Goal: Task Accomplishment & Management: Manage account settings

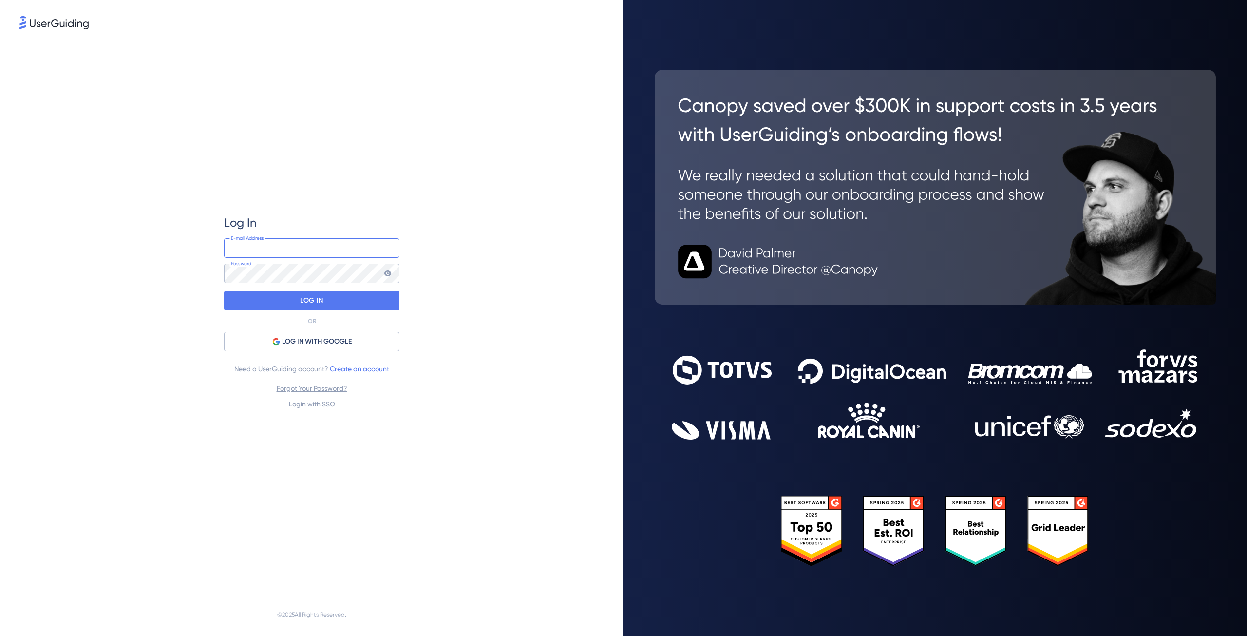
click at [282, 243] on input "email" at bounding box center [311, 247] width 175 height 19
click at [293, 244] on input "email" at bounding box center [311, 247] width 175 height 19
click at [292, 246] on input "email" at bounding box center [311, 247] width 175 height 19
click at [311, 252] on input "email" at bounding box center [311, 247] width 175 height 19
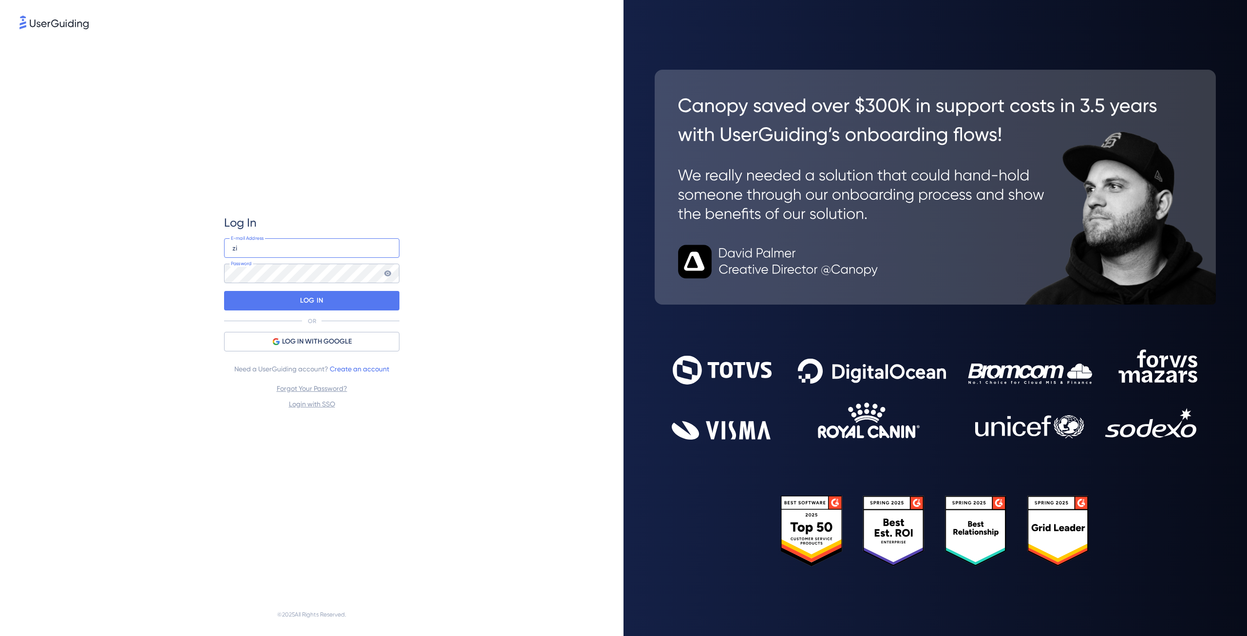
type input "z"
click at [313, 249] on input "email" at bounding box center [311, 247] width 175 height 19
type input "z"
click at [266, 245] on input "email" at bounding box center [311, 247] width 175 height 19
type input "a"
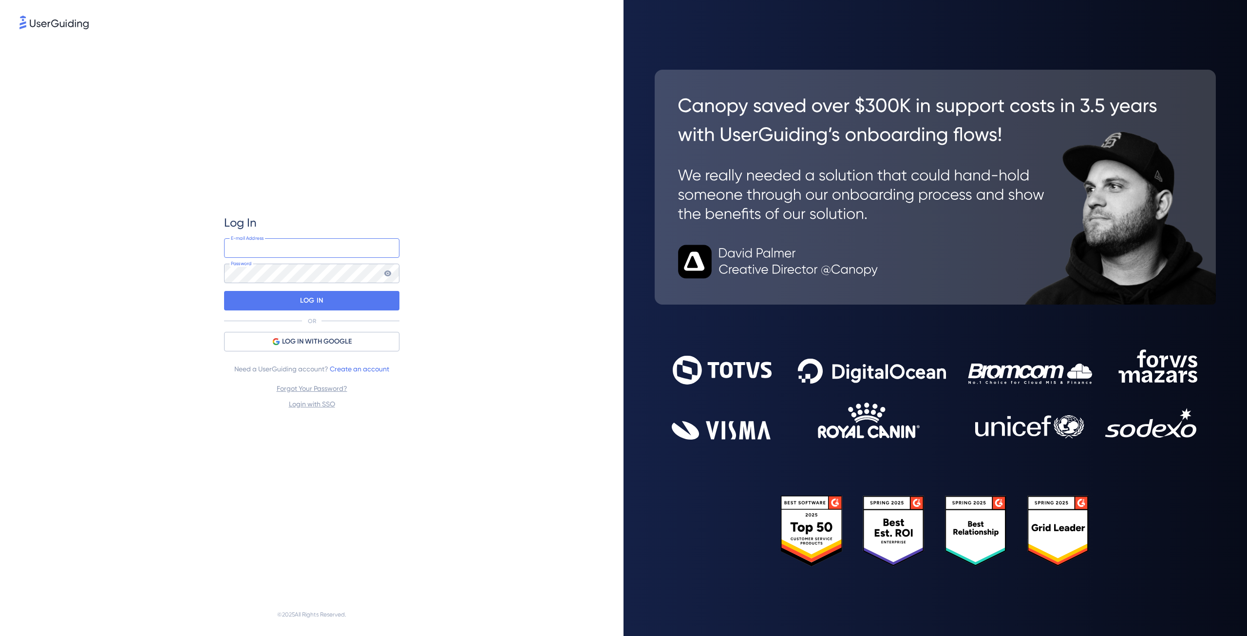
click at [299, 252] on input "email" at bounding box center [311, 247] width 175 height 19
paste input "[PERSON_NAME][EMAIL_ADDRESS][PERSON_NAME][DOMAIN_NAME]"
type input "[PERSON_NAME][EMAIL_ADDRESS][PERSON_NAME][DOMAIN_NAME]"
click at [528, 356] on div "Log In [PERSON_NAME][EMAIL_ADDRESS][PERSON_NAME][DOMAIN_NAME] E-mail Address Pa…" at bounding box center [311, 312] width 585 height 562
click at [332, 299] on div "LOG IN" at bounding box center [311, 300] width 175 height 19
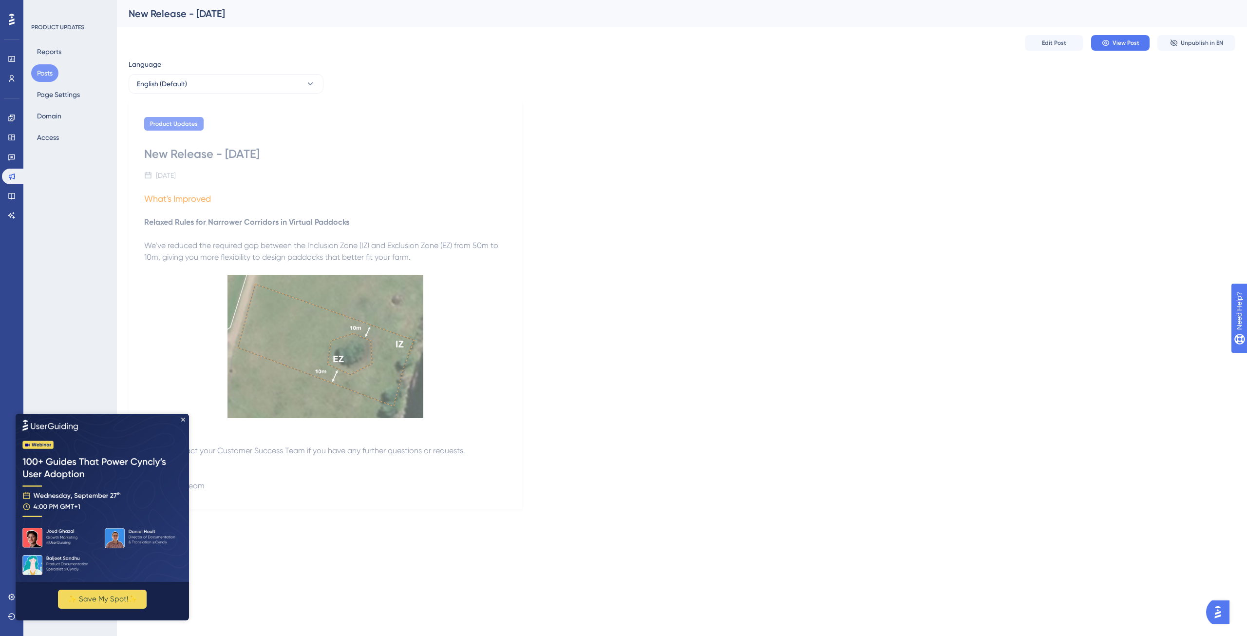
click at [184, 416] on img at bounding box center [102, 497] width 173 height 168
click at [185, 418] on icon "Close Preview" at bounding box center [183, 419] width 4 height 4
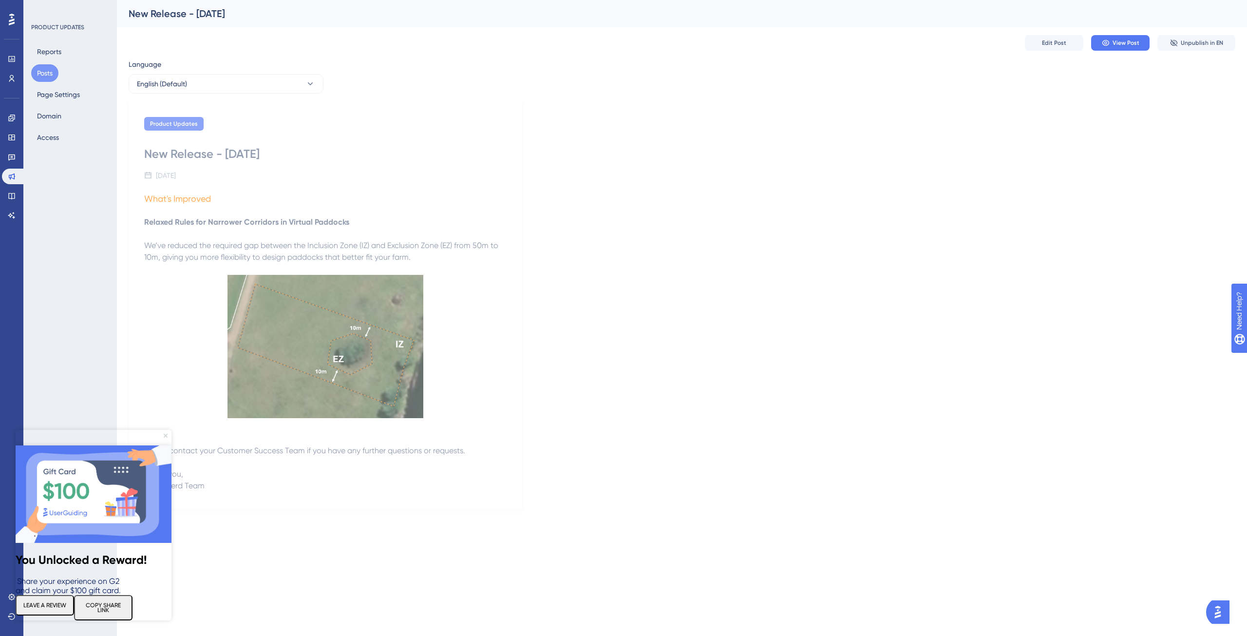
click at [166, 434] on icon "Close Preview" at bounding box center [166, 436] width 4 height 4
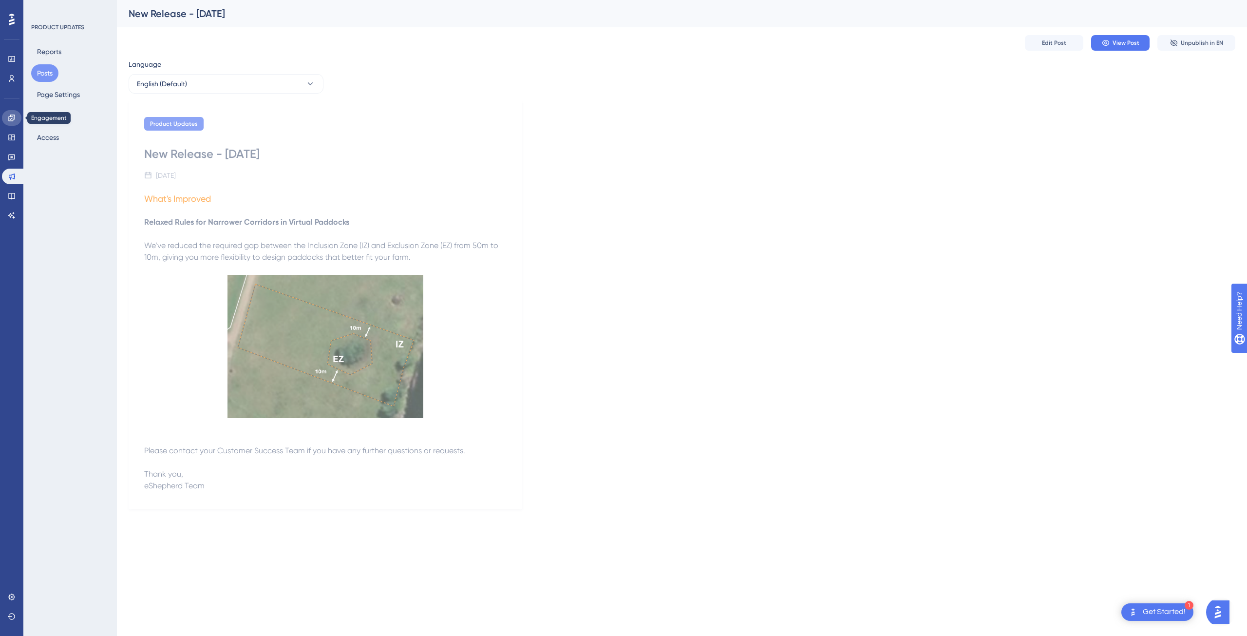
click at [14, 114] on link at bounding box center [11, 118] width 19 height 16
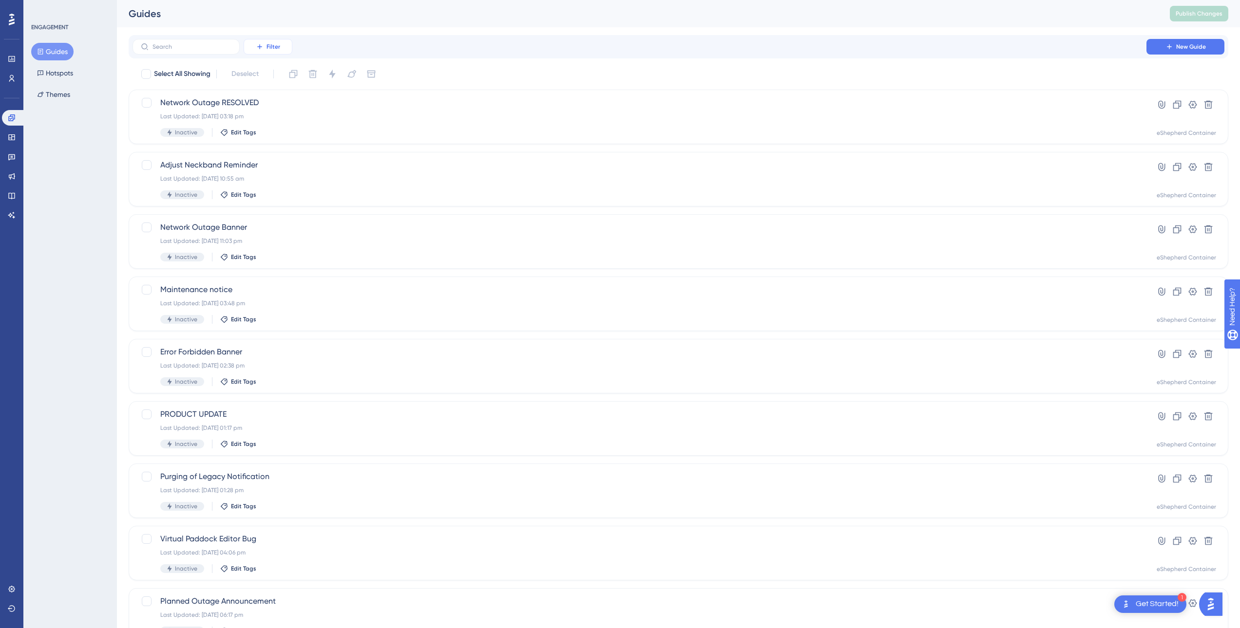
click at [267, 41] on button "Filter" at bounding box center [268, 47] width 49 height 16
click at [474, 25] on div "Guides Publish Changes" at bounding box center [678, 13] width 1123 height 27
click at [11, 136] on icon at bounding box center [12, 137] width 8 height 8
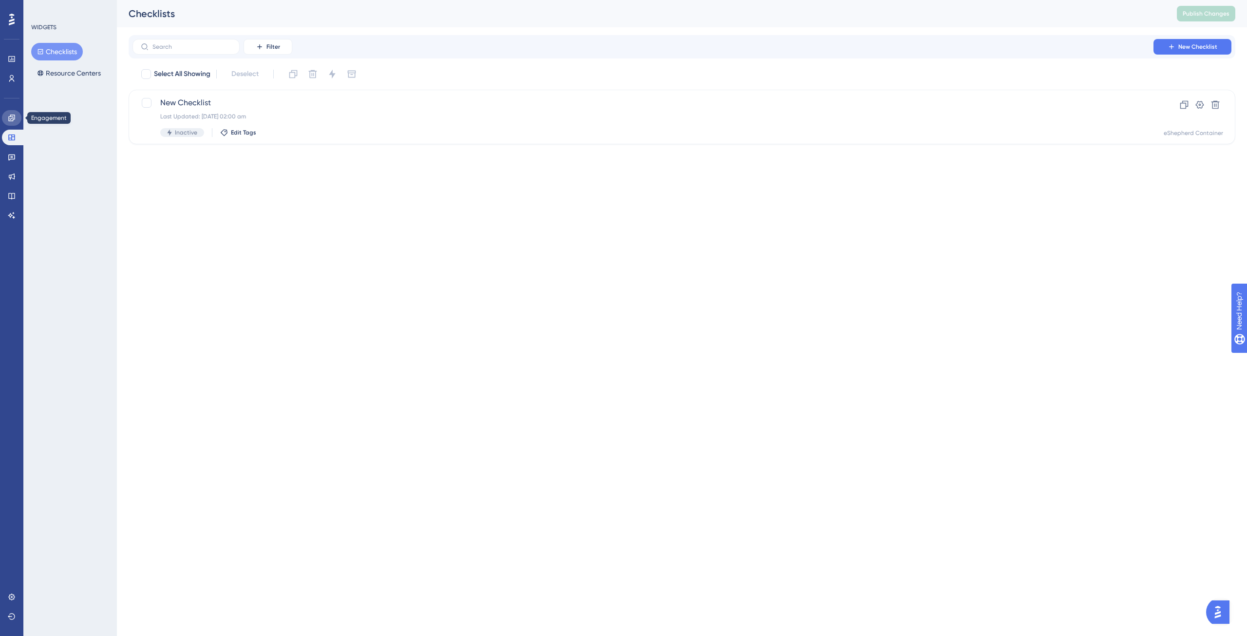
click at [13, 114] on icon at bounding box center [12, 118] width 8 height 8
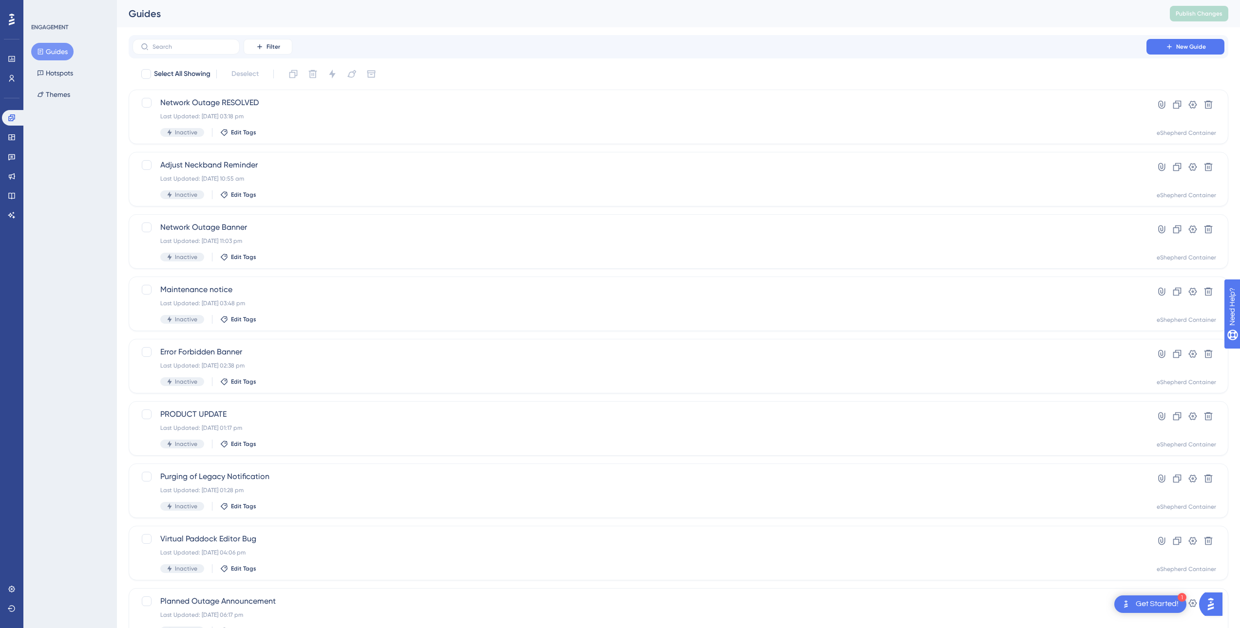
click at [51, 135] on div "ENGAGEMENT Guides Hotspots Themes" at bounding box center [70, 314] width 94 height 628
click at [71, 74] on button "Hotspots" at bounding box center [55, 73] width 48 height 18
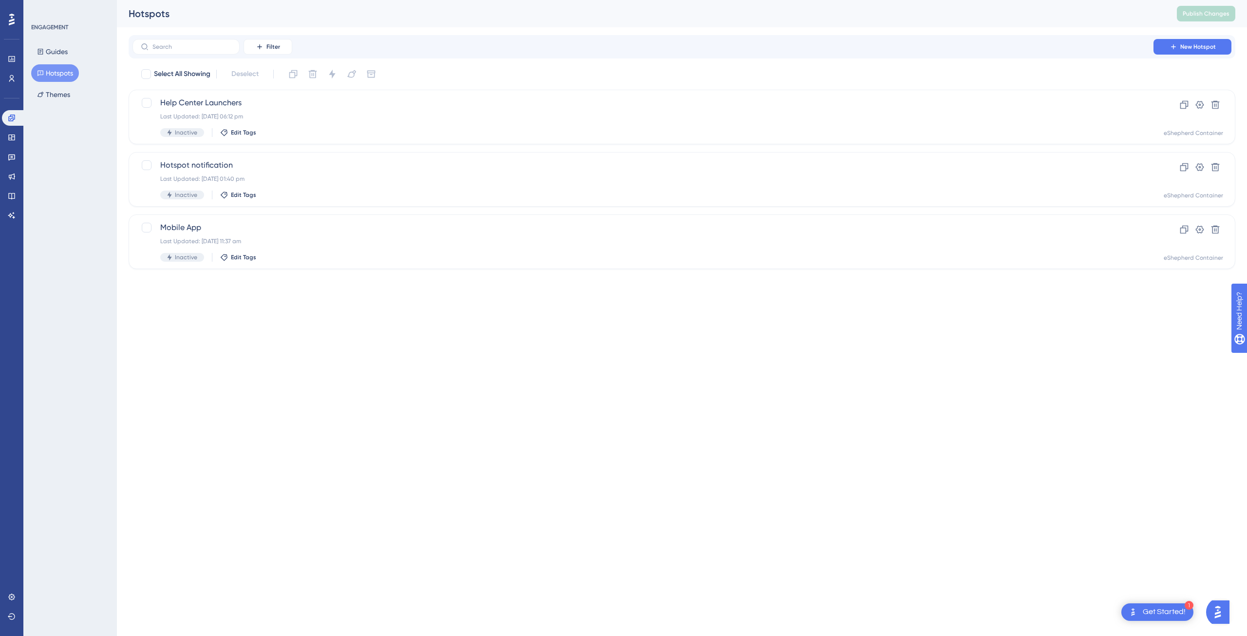
click at [74, 50] on div "Guides Hotspots Themes" at bounding box center [70, 73] width 79 height 60
click at [65, 50] on button "Guides" at bounding box center [52, 52] width 42 height 18
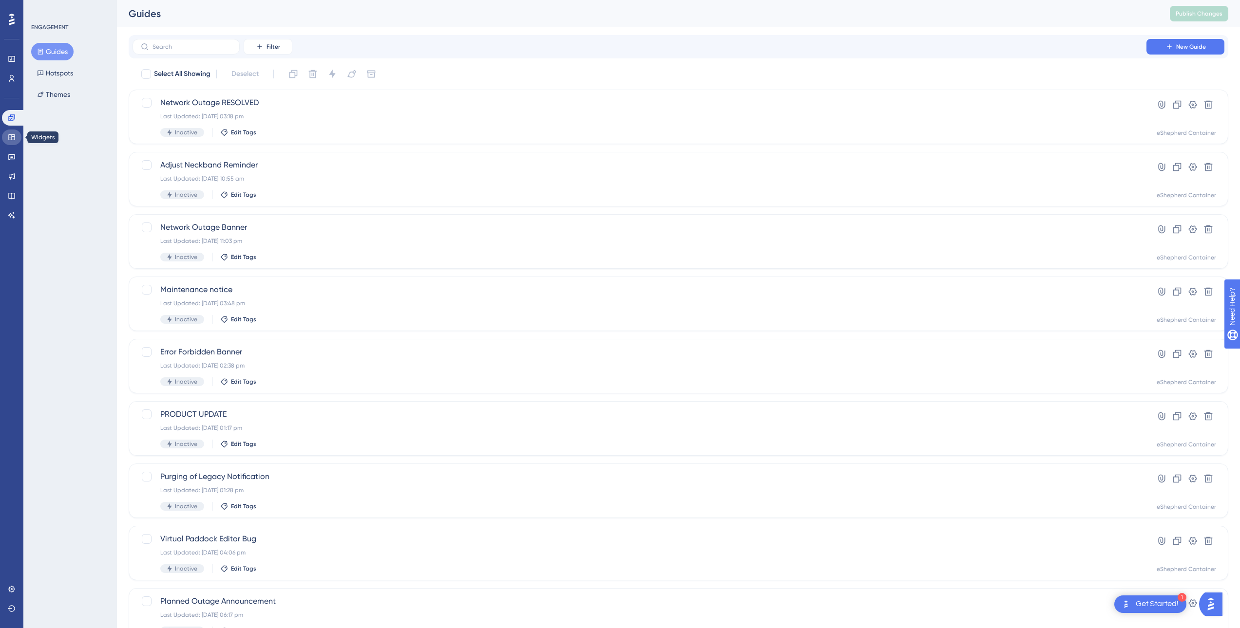
click at [15, 138] on icon at bounding box center [12, 137] width 8 height 8
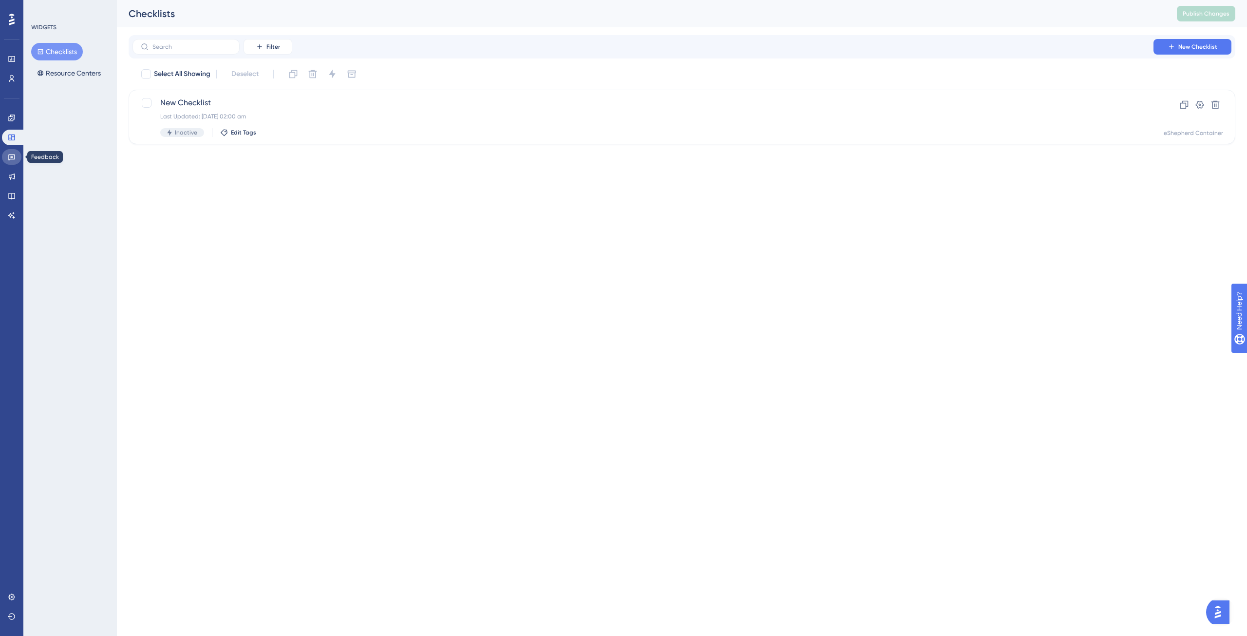
click at [12, 155] on icon at bounding box center [12, 157] width 8 height 8
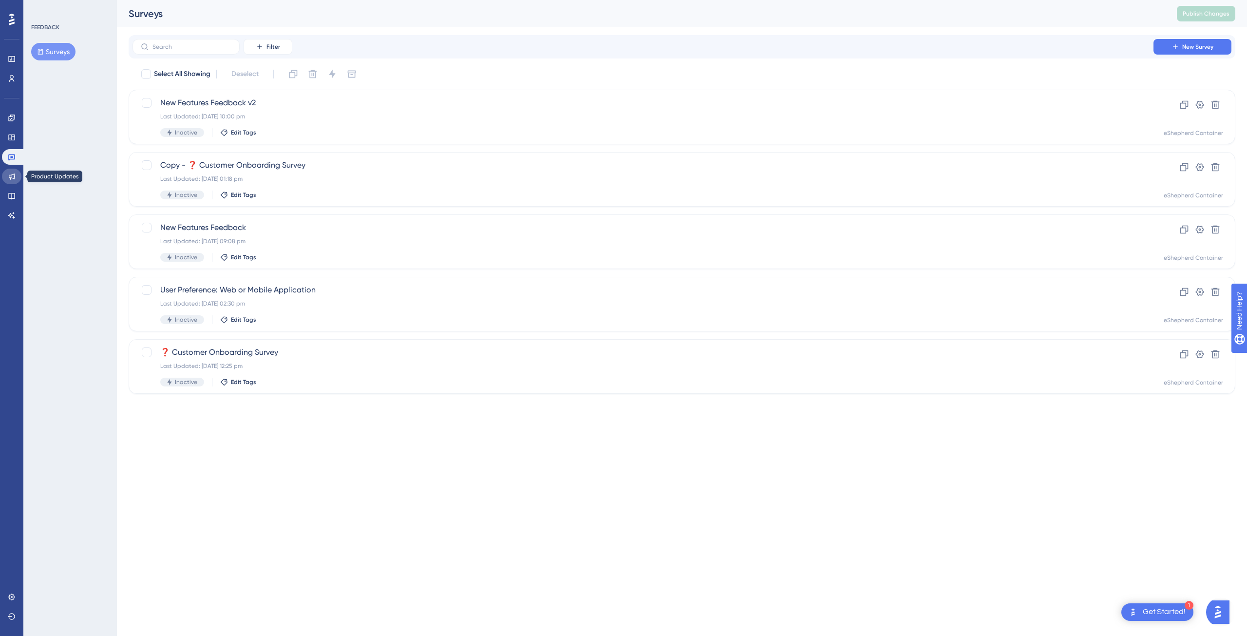
click at [15, 177] on icon at bounding box center [12, 176] width 6 height 6
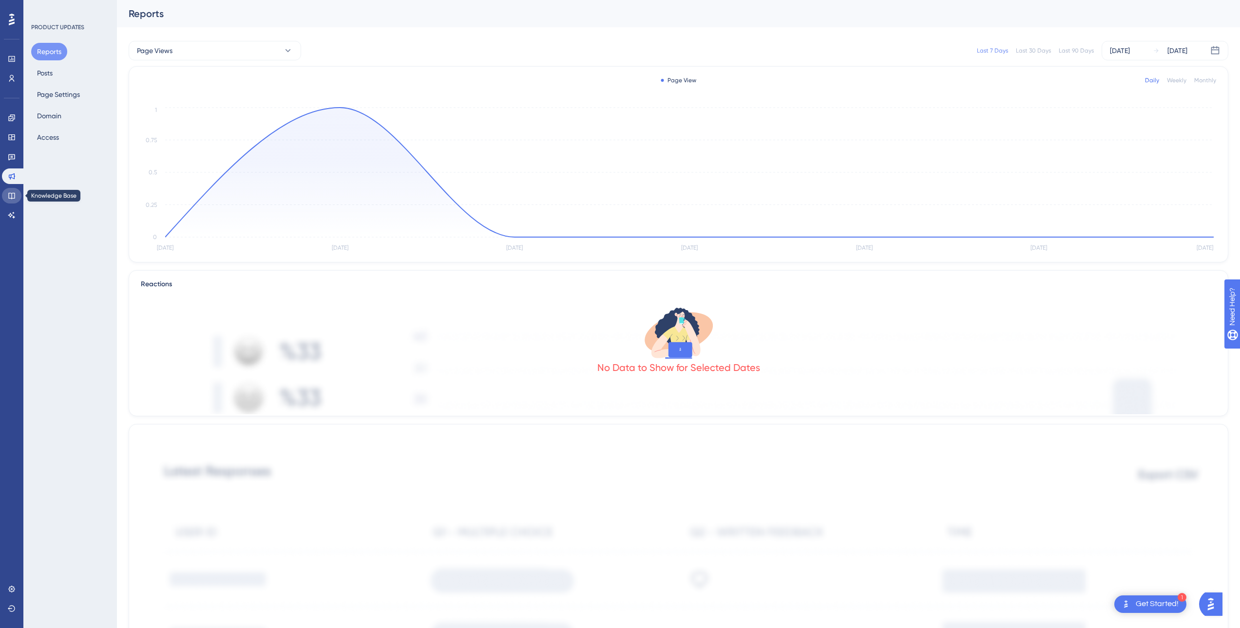
click at [12, 196] on icon at bounding box center [12, 196] width 8 height 8
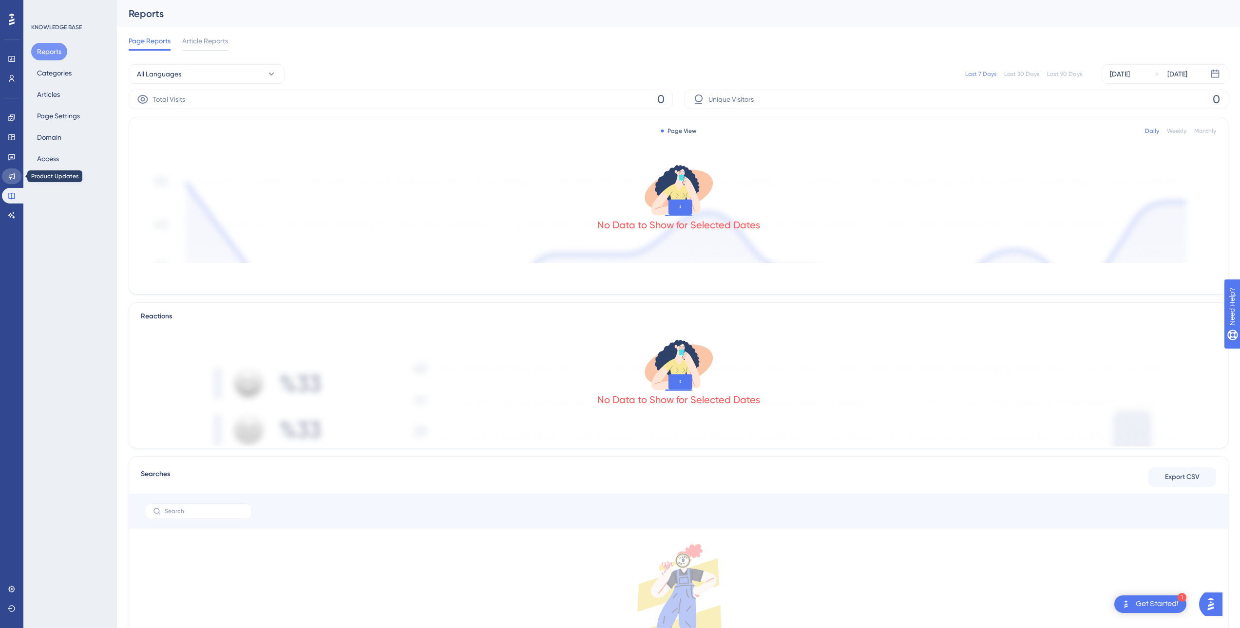
click at [15, 178] on icon at bounding box center [12, 176] width 8 height 8
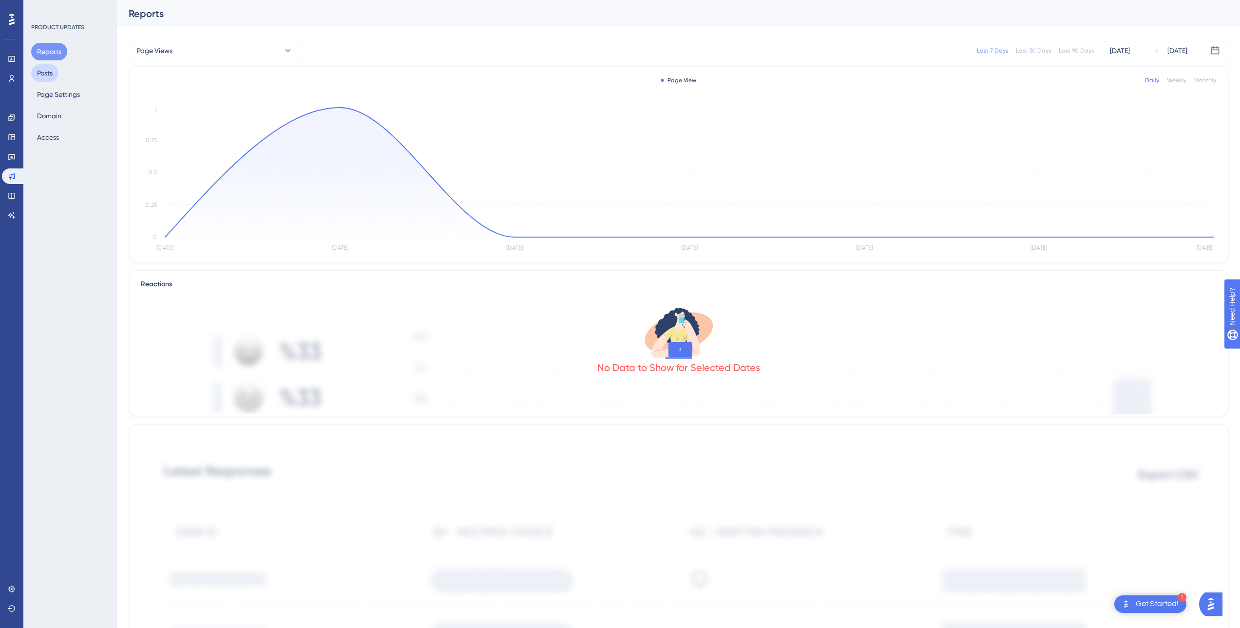
click at [44, 76] on button "Posts" at bounding box center [44, 73] width 27 height 18
